Goal: Task Accomplishment & Management: Manage account settings

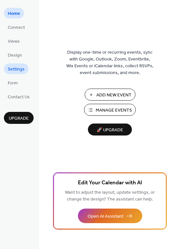
click at [14, 68] on span "Settings" at bounding box center [16, 69] width 17 height 7
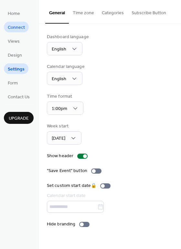
click at [16, 30] on span "Connect" at bounding box center [16, 27] width 17 height 7
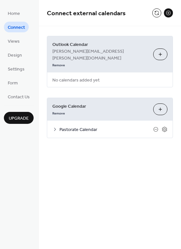
click at [168, 13] on button at bounding box center [168, 12] width 9 height 9
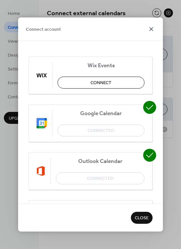
click at [152, 29] on icon at bounding box center [151, 29] width 8 height 8
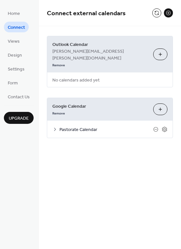
click at [160, 103] on button "Choose Calendars" at bounding box center [160, 109] width 14 height 12
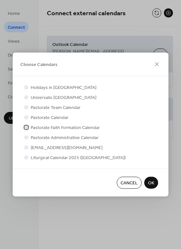
click at [26, 126] on div at bounding box center [26, 127] width 4 height 4
click at [153, 181] on span "OK" at bounding box center [151, 182] width 6 height 7
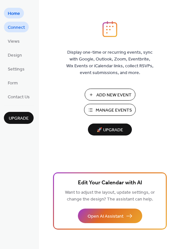
click at [17, 28] on span "Connect" at bounding box center [16, 27] width 17 height 7
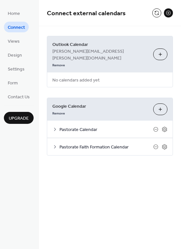
click at [92, 144] on span "Pastorate Faith Formation Calendar" at bounding box center [106, 147] width 94 height 7
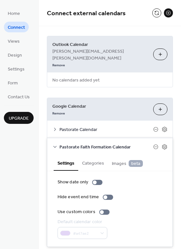
scroll to position [3, 0]
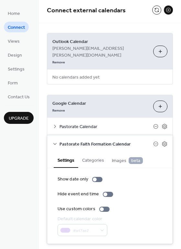
click at [158, 100] on button "Choose Calendars" at bounding box center [160, 106] width 14 height 12
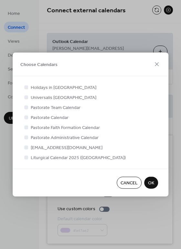
click at [152, 180] on span "OK" at bounding box center [151, 182] width 6 height 7
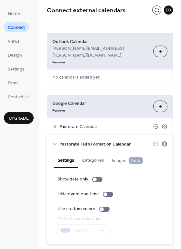
click at [55, 141] on icon at bounding box center [54, 143] width 5 height 5
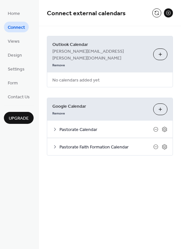
scroll to position [0, 0]
